Goal: Task Accomplishment & Management: Complete application form

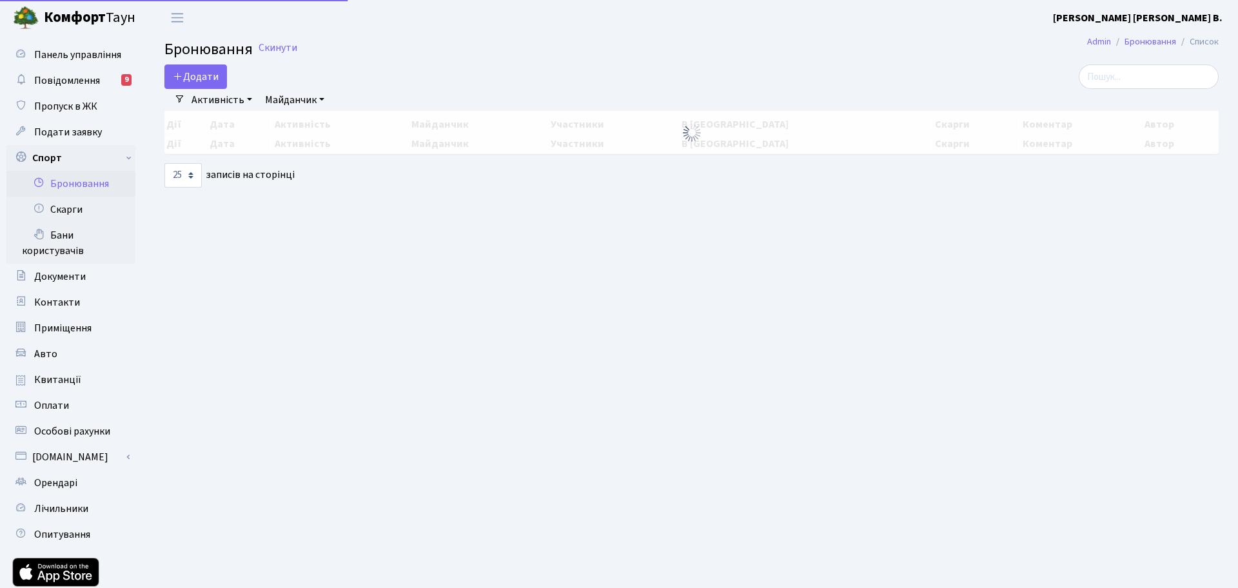
select select "25"
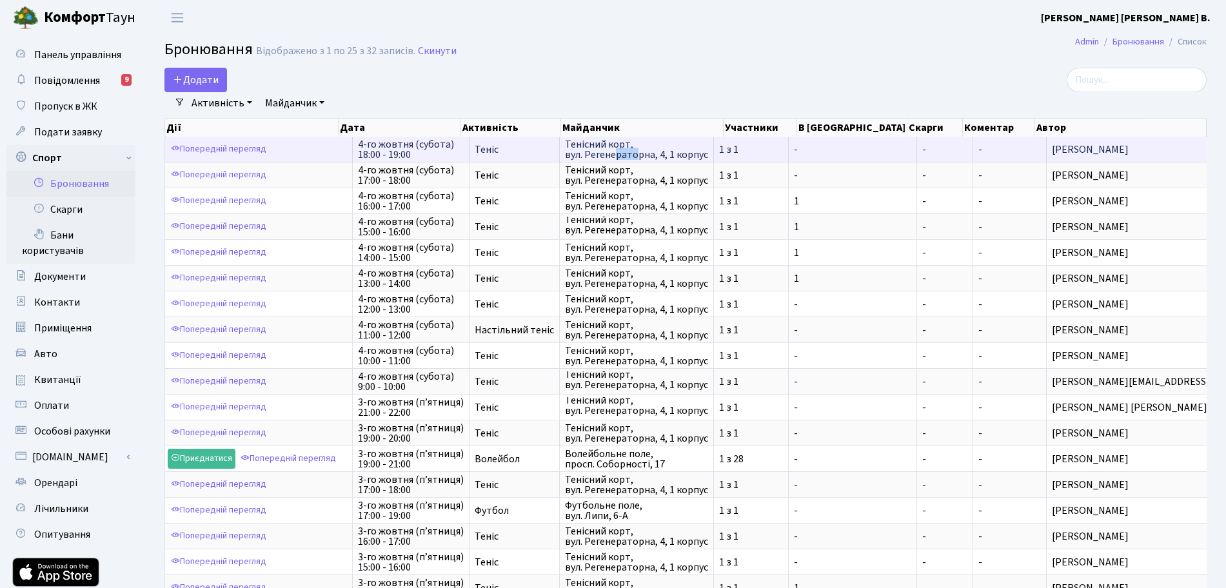
drag, startPoint x: 665, startPoint y: 156, endPoint x: 642, endPoint y: 150, distance: 24.1
click at [642, 150] on span "Тенісний корт, вул. Регенераторна, 4, 1 корпус" at bounding box center [636, 149] width 143 height 21
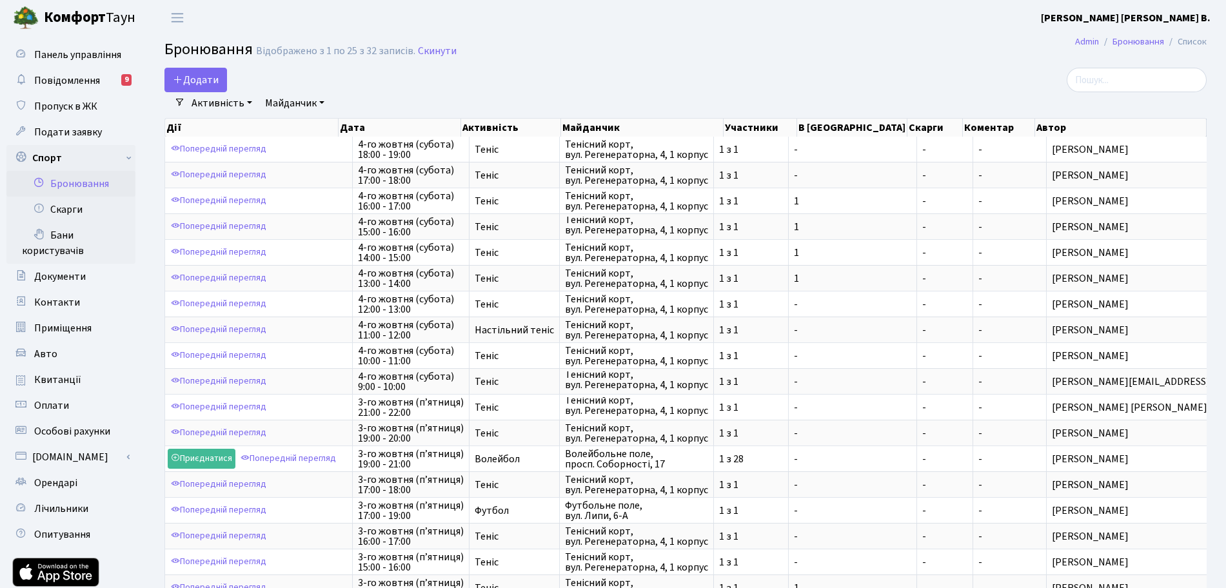
click at [521, 84] on div "Додати Активність Баскетбол Волейбол Йога Катання на роликах Настільний теніс […" at bounding box center [508, 80] width 688 height 25
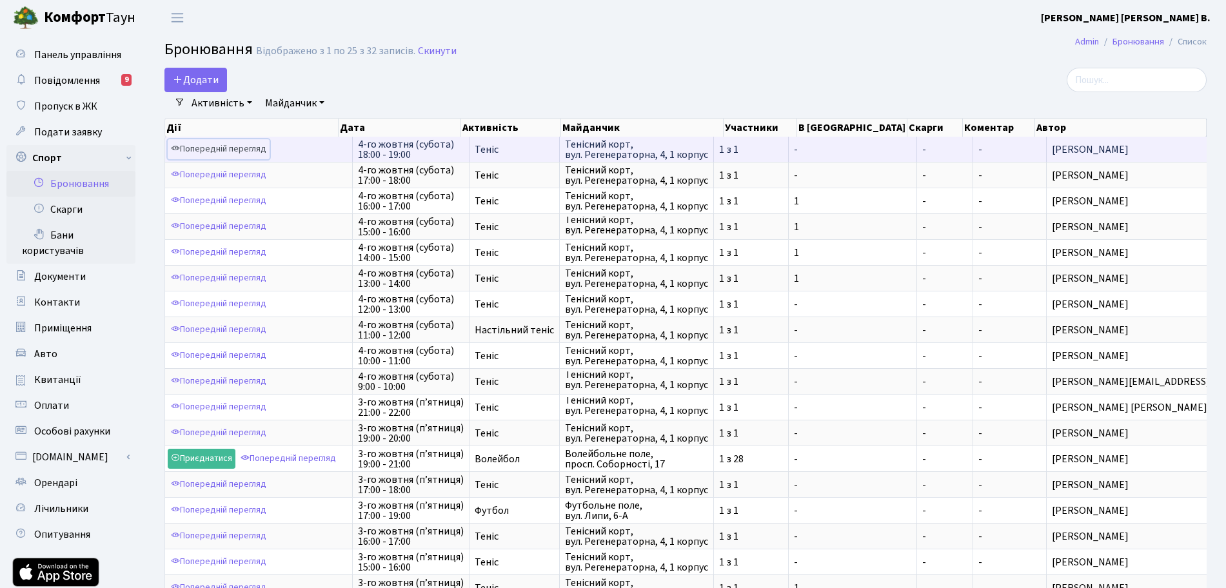
click at [244, 153] on link "Попередній перегляд" at bounding box center [219, 149] width 102 height 20
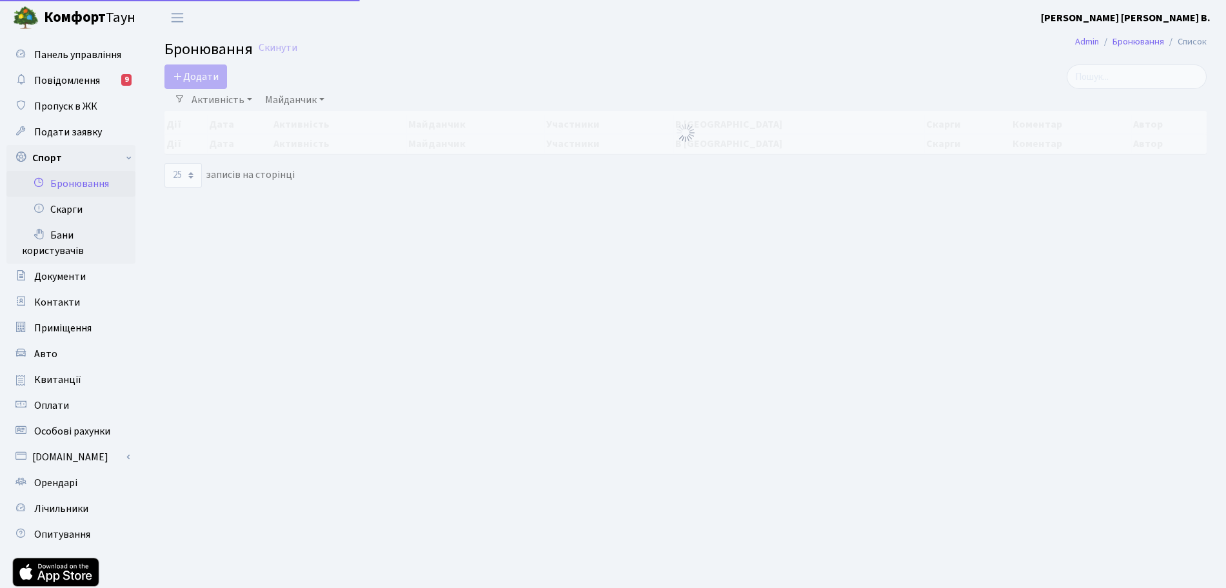
select select "25"
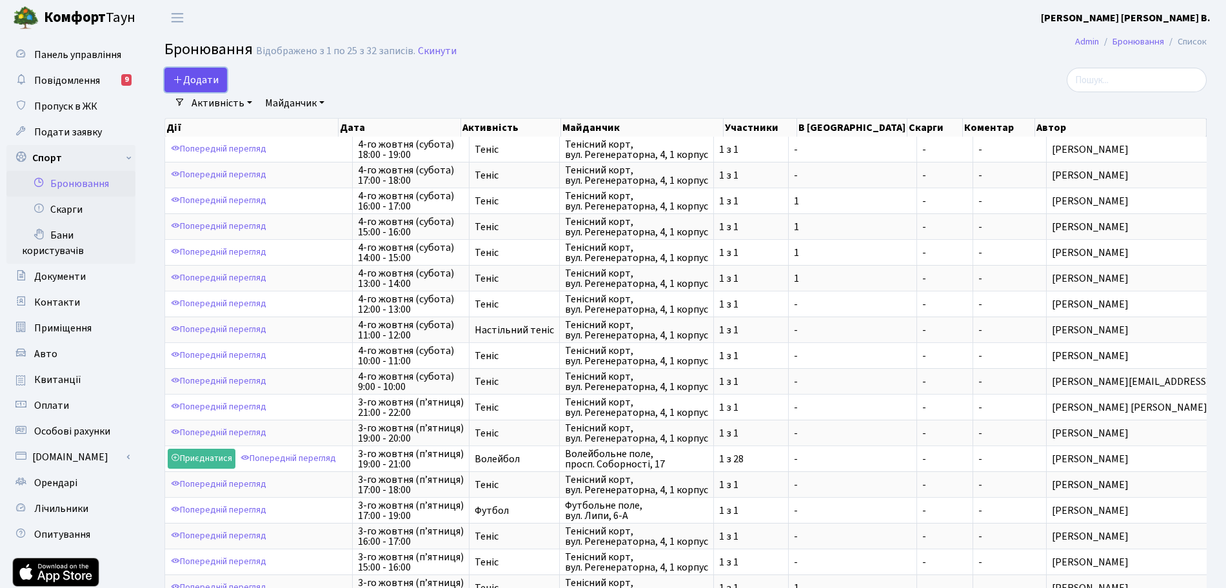
click at [215, 88] on button "Додати" at bounding box center [195, 80] width 63 height 25
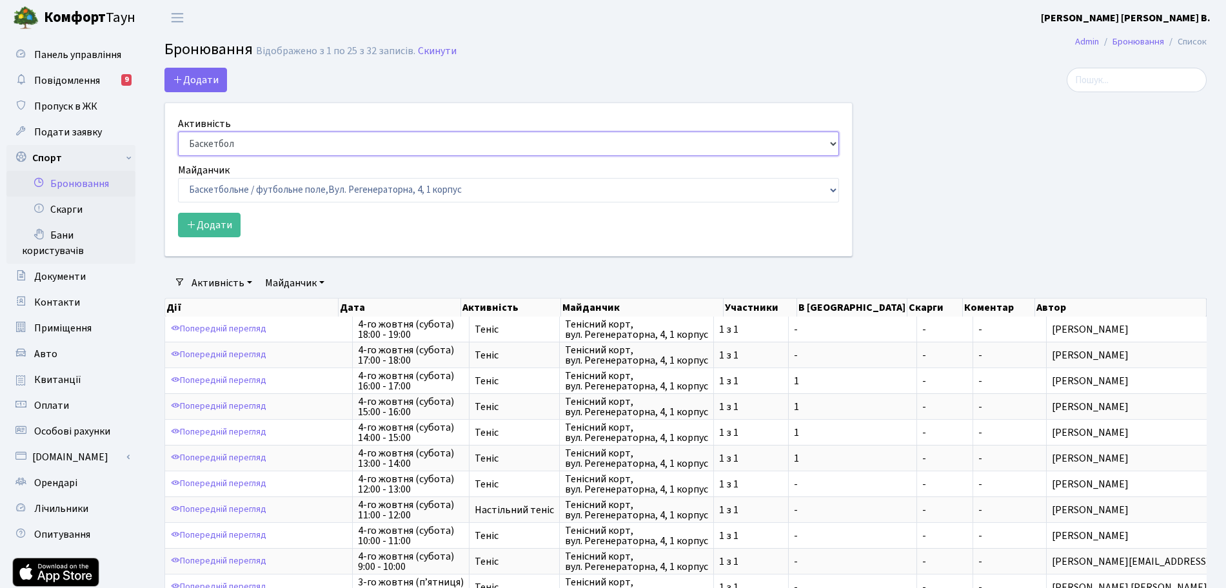
click at [280, 149] on select "Баскетбол Волейбол Йога Катання на роликах Настільний теніс Теніс Футбол Фітнес" at bounding box center [508, 144] width 661 height 25
select select "7"
click at [178, 132] on select "Баскетбол Волейбол Йога Катання на роликах Настільний теніс Теніс Футбол Фітнес" at bounding box center [508, 144] width 661 height 25
click at [471, 199] on select "Баскетбольне / футбольне поле, Вул. Регенераторна, 4, 1 корпус Баскетбольне пол…" at bounding box center [508, 190] width 661 height 25
click at [490, 192] on select "Баскетбольне / футбольне поле, Вул. Регенераторна, 4, 1 корпус Баскетбольне пол…" at bounding box center [508, 190] width 661 height 25
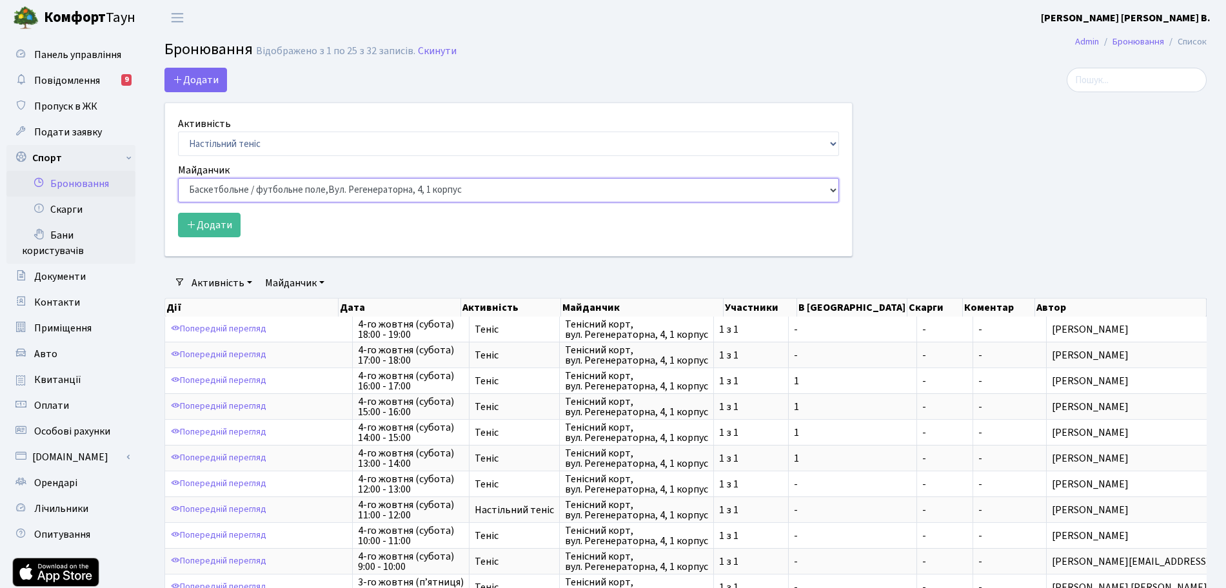
click at [490, 192] on select "Баскетбольне / футбольне поле, Вул. Регенераторна, 4, 1 корпус Баскетбольне пол…" at bounding box center [508, 190] width 661 height 25
click at [582, 193] on select "Баскетбольне / футбольне поле, Вул. Регенераторна, 4, 1 корпус Баскетбольне пол…" at bounding box center [508, 190] width 661 height 25
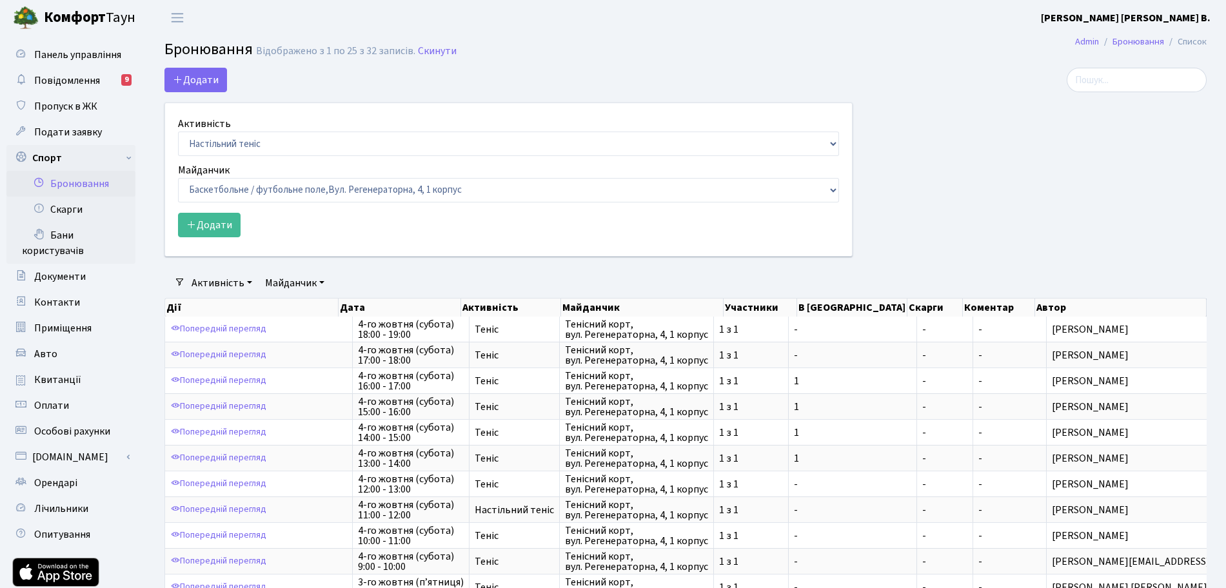
drag, startPoint x: 1069, startPoint y: 141, endPoint x: 1023, endPoint y: 153, distance: 47.2
click at [1069, 141] on div at bounding box center [1039, 170] width 354 height 204
click at [1128, 140] on div at bounding box center [1039, 170] width 354 height 204
